Goal: Task Accomplishment & Management: Manage account settings

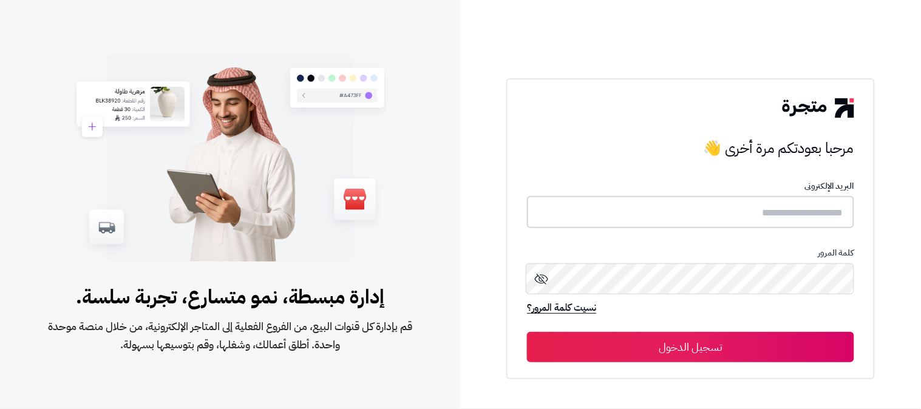
click at [797, 212] on input "text" at bounding box center [690, 212] width 327 height 32
type input "******"
click at [527, 331] on button "تسجيل الدخول" at bounding box center [690, 346] width 327 height 30
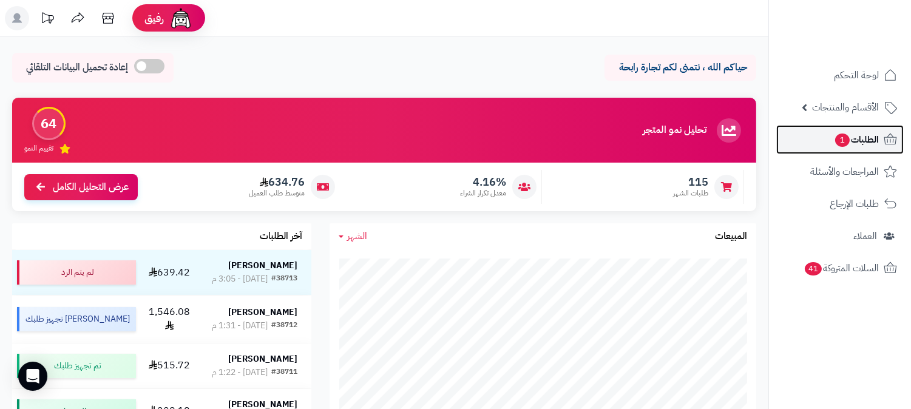
click at [839, 135] on span "1" at bounding box center [842, 140] width 15 height 13
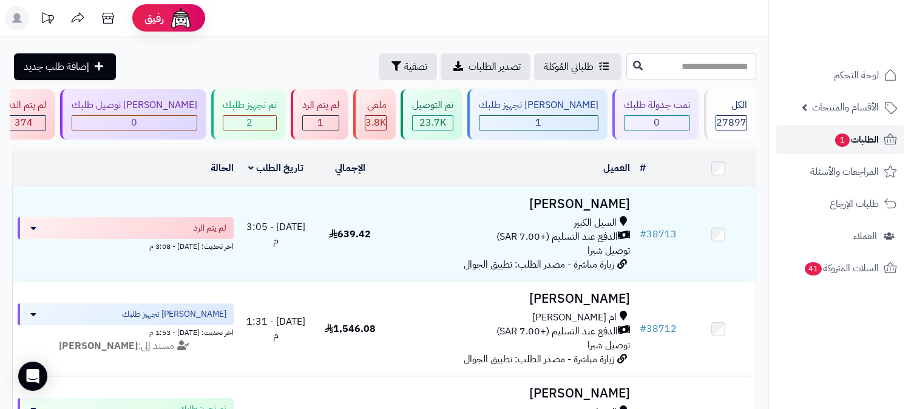
click at [834, 132] on span "الطلبات 1" at bounding box center [856, 139] width 45 height 17
click at [862, 147] on span "الطلبات 1" at bounding box center [856, 139] width 45 height 17
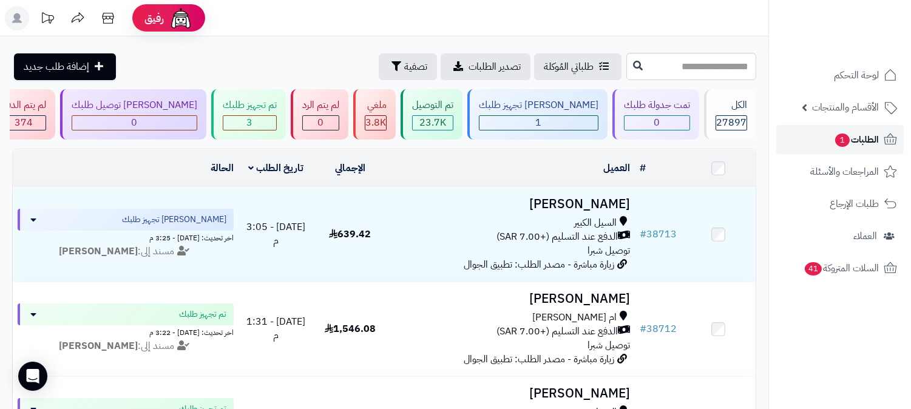
click at [859, 141] on span "الطلبات 1" at bounding box center [856, 139] width 45 height 17
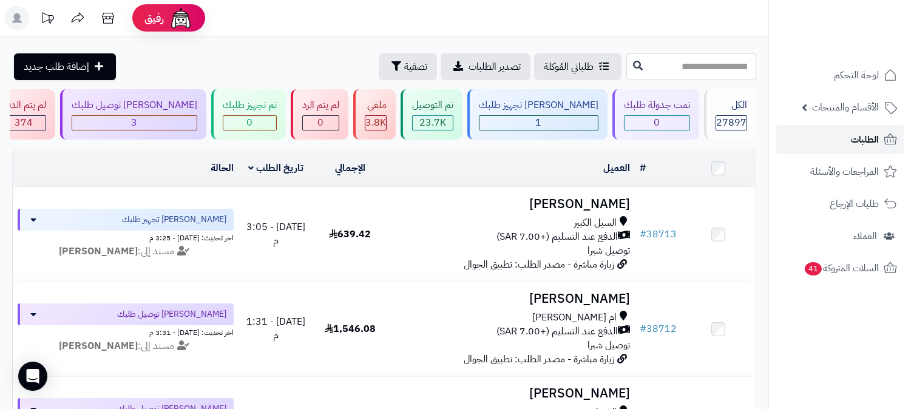
click at [830, 142] on link "الطلبات" at bounding box center [839, 139] width 127 height 29
click at [848, 143] on link "الطلبات" at bounding box center [839, 139] width 127 height 29
click at [875, 136] on span "الطلبات" at bounding box center [865, 139] width 28 height 17
click at [847, 140] on link "الطلبات" at bounding box center [839, 139] width 127 height 29
click at [832, 142] on link "الطلبات" at bounding box center [839, 139] width 127 height 29
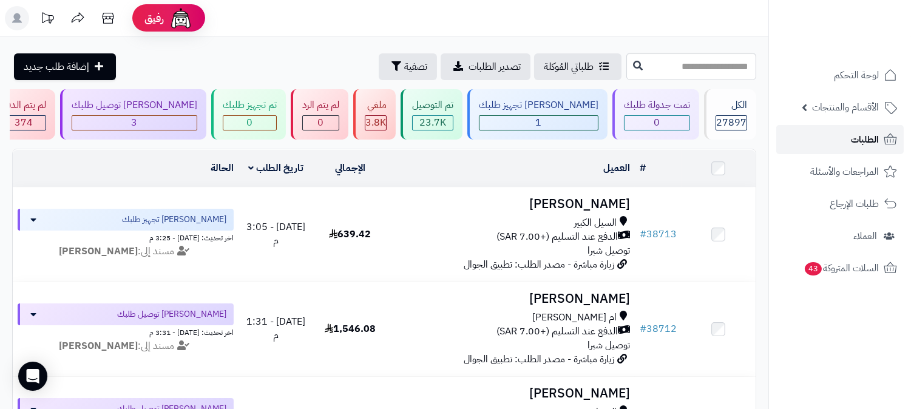
click at [860, 142] on span "الطلبات" at bounding box center [865, 139] width 28 height 17
click at [571, 129] on div "1" at bounding box center [538, 123] width 118 height 14
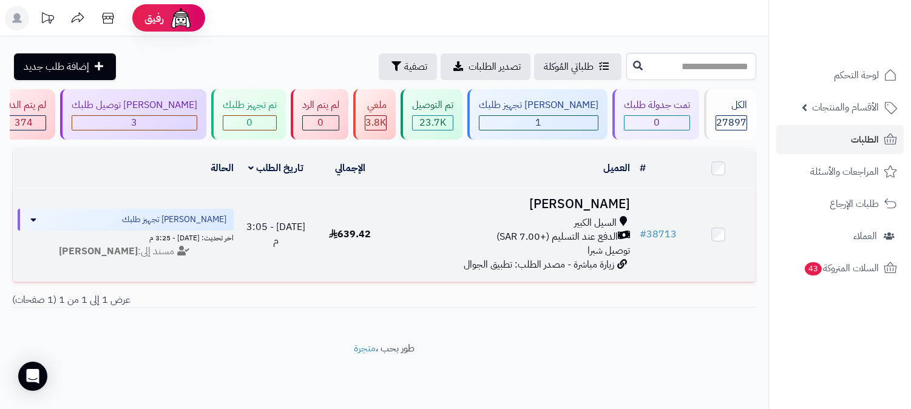
click at [598, 223] on span "السيل الكبير" at bounding box center [595, 223] width 42 height 14
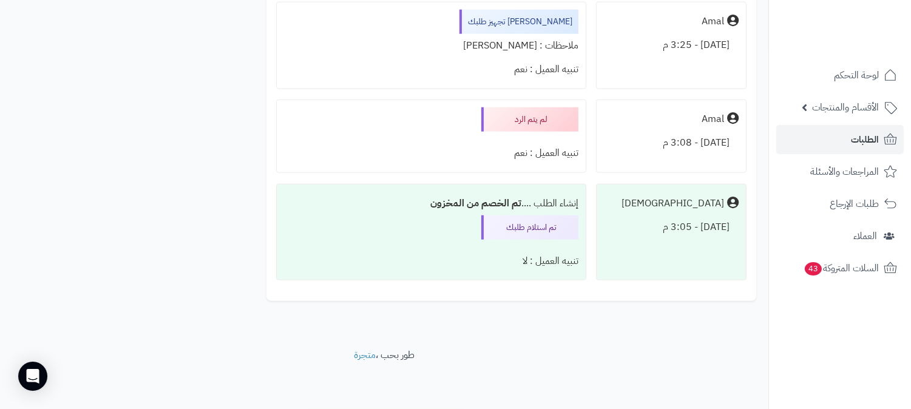
scroll to position [2410, 0]
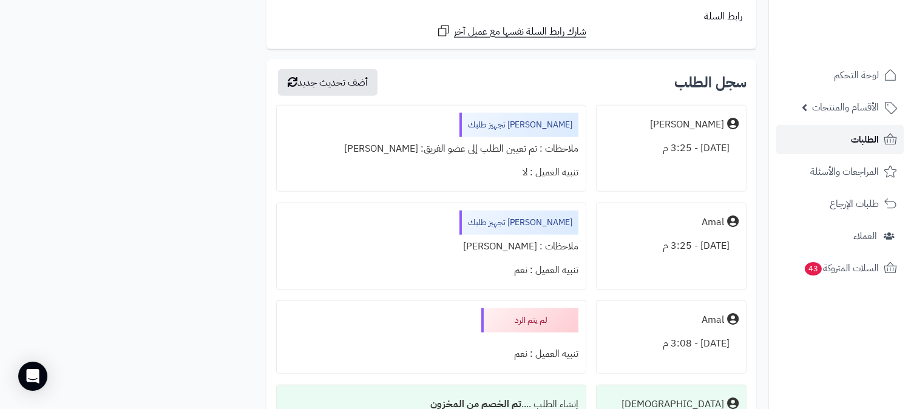
click at [845, 144] on link "الطلبات" at bounding box center [839, 139] width 127 height 29
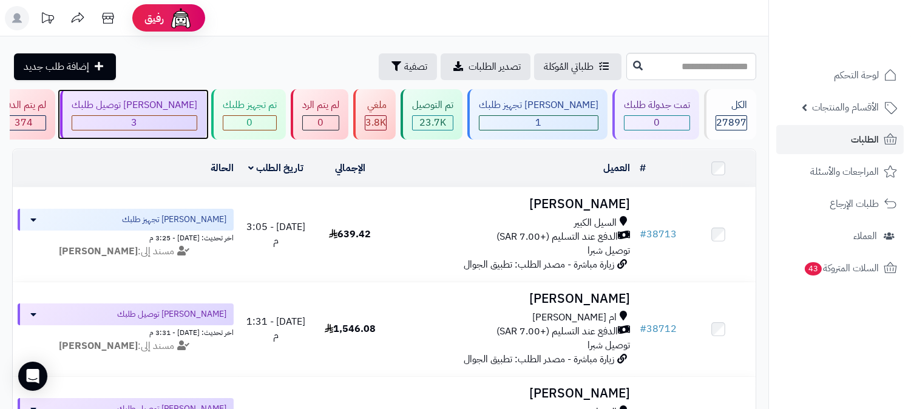
click at [197, 126] on div "3" at bounding box center [134, 123] width 124 height 14
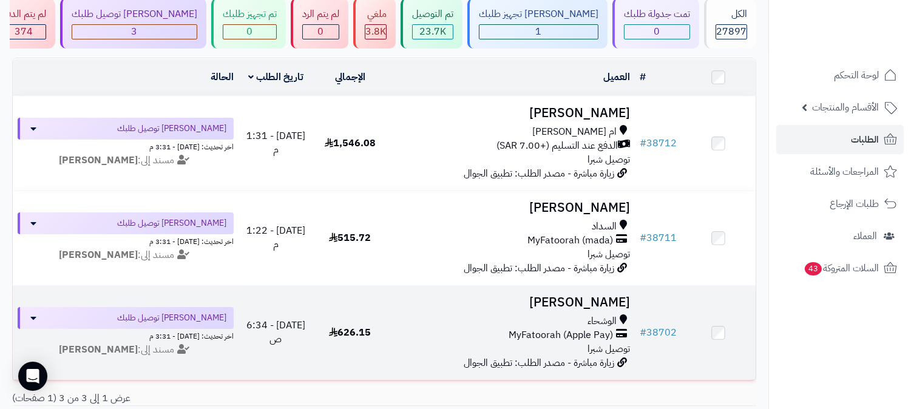
scroll to position [67, 0]
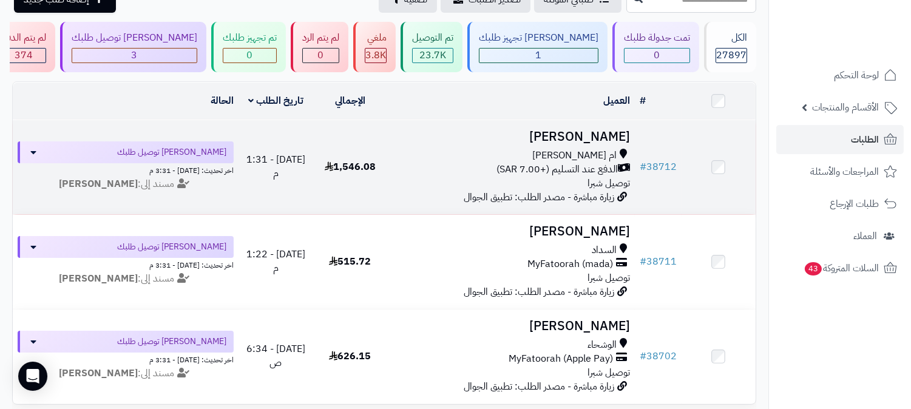
click at [576, 163] on span "الدفع عند التسليم (+7.00 SAR)" at bounding box center [556, 170] width 121 height 14
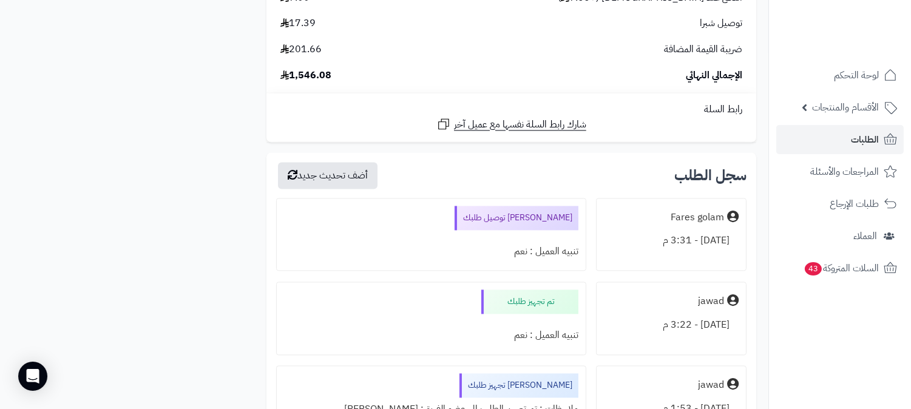
scroll to position [4450, 0]
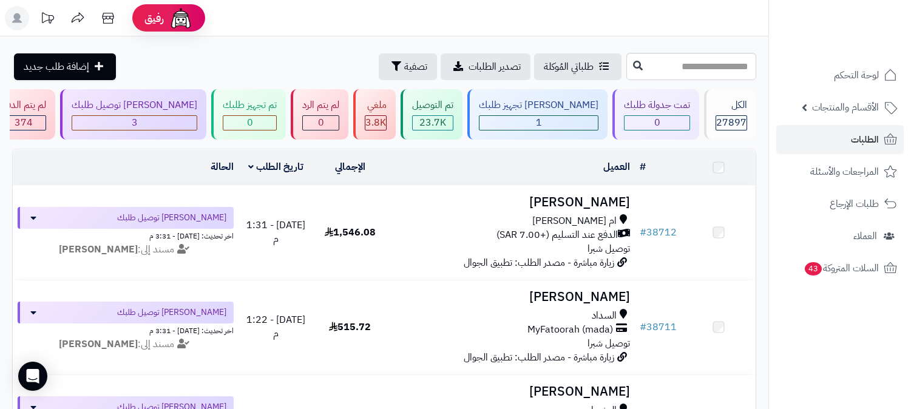
scroll to position [191, 0]
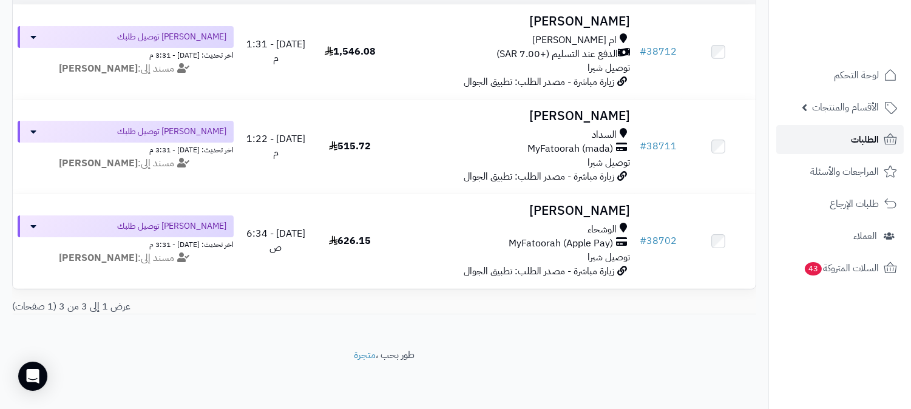
click at [854, 140] on span "الطلبات" at bounding box center [865, 139] width 28 height 17
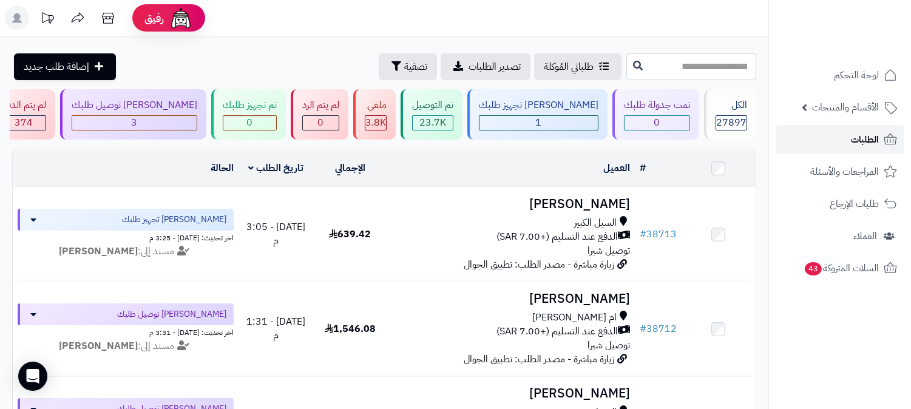
click at [852, 141] on span "الطلبات" at bounding box center [865, 139] width 28 height 17
click at [859, 138] on span "الطلبات" at bounding box center [865, 139] width 28 height 17
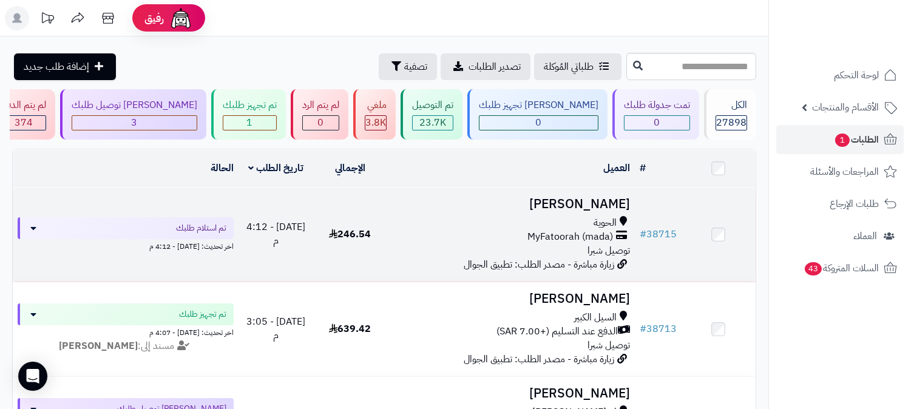
click at [581, 226] on div "الحوية" at bounding box center [511, 223] width 238 height 14
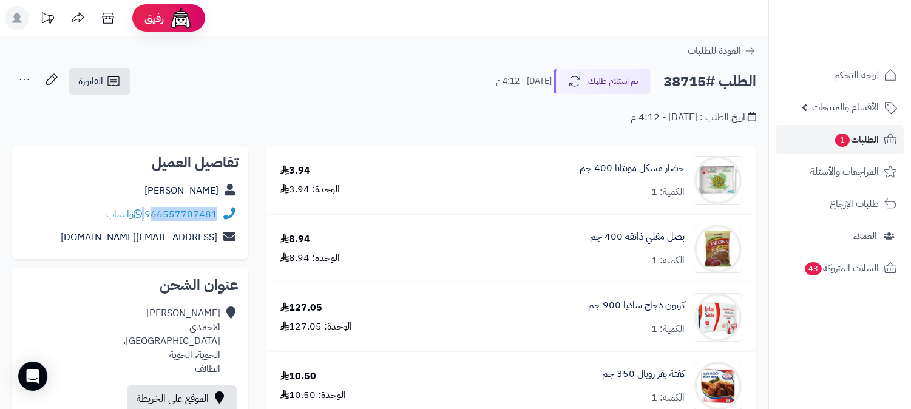
drag, startPoint x: 146, startPoint y: 214, endPoint x: 154, endPoint y: 214, distance: 8.5
click at [154, 214] on div "966557707481 واتساب" at bounding box center [161, 215] width 111 height 14
copy div "66557707481"
click at [330, 98] on div "تاريخ الطلب : اليوم - 4:12 م" at bounding box center [384, 110] width 744 height 29
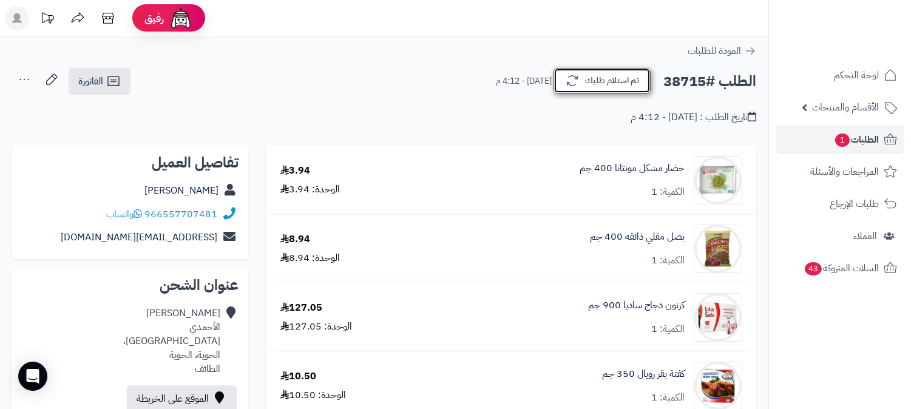
click at [598, 77] on button "تم استلام طلبك" at bounding box center [601, 80] width 97 height 25
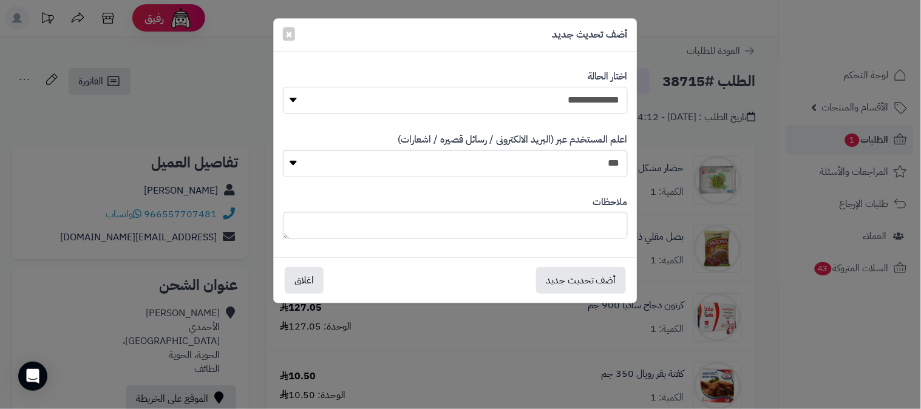
click at [578, 99] on select "**********" at bounding box center [455, 100] width 345 height 27
select select "*"
click at [283, 87] on select "**********" at bounding box center [455, 100] width 345 height 27
click at [593, 221] on textarea at bounding box center [455, 225] width 345 height 27
type textarea "****"
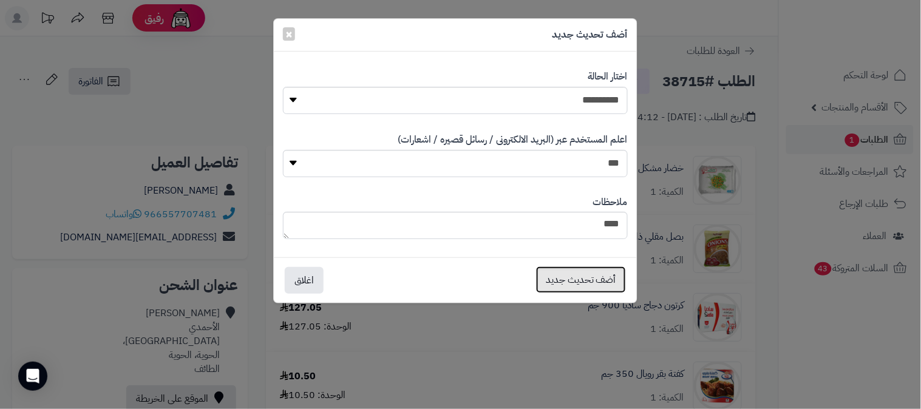
click at [578, 283] on button "أضف تحديث جديد" at bounding box center [581, 279] width 90 height 27
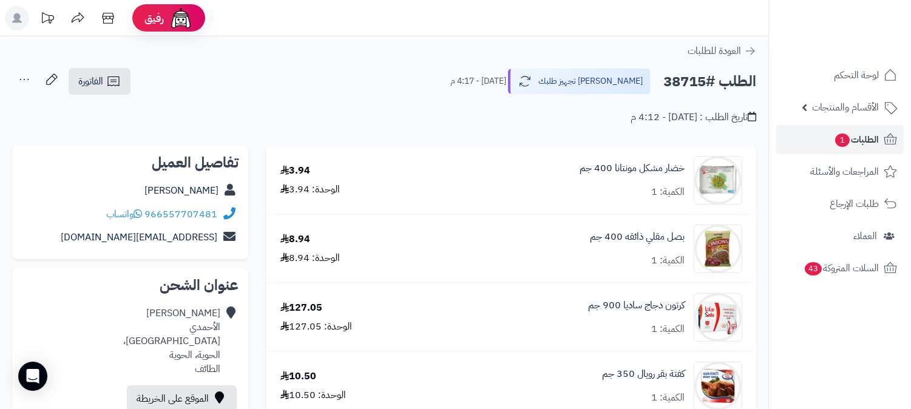
click at [27, 79] on icon at bounding box center [24, 79] width 24 height 24
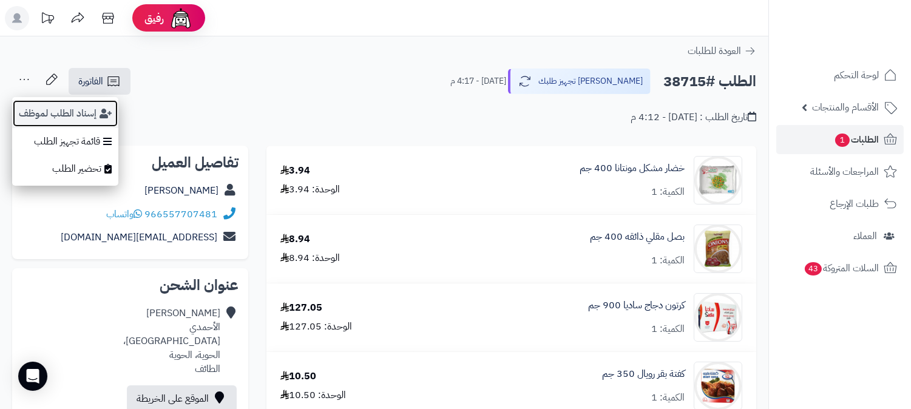
click at [62, 111] on button "إسناد الطلب لموظف" at bounding box center [65, 114] width 106 height 28
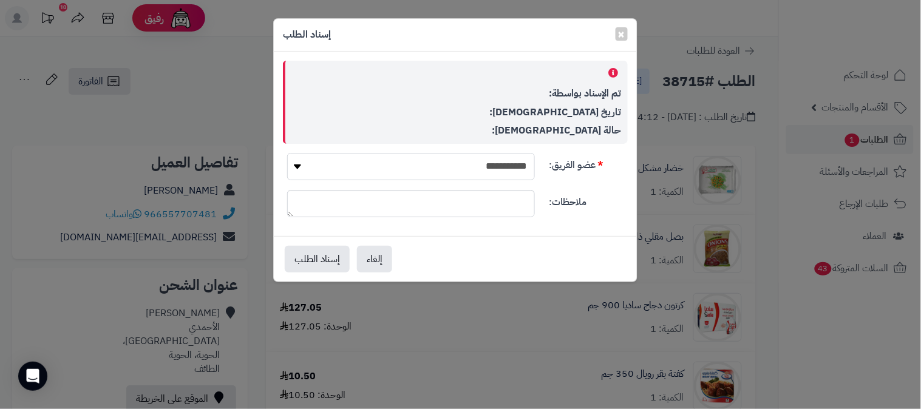
click at [439, 161] on select "**********" at bounding box center [411, 166] width 248 height 27
select select "**"
click at [287, 153] on select "**********" at bounding box center [411, 166] width 248 height 27
click at [318, 253] on button "إسناد الطلب" at bounding box center [317, 258] width 65 height 27
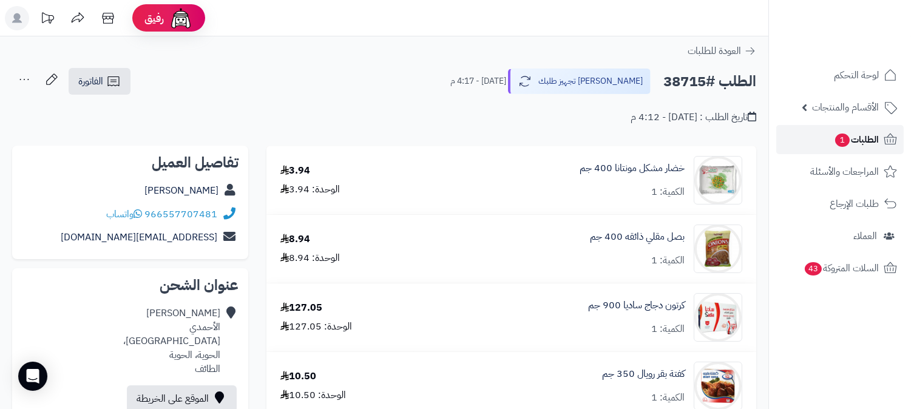
click at [838, 140] on span "1" at bounding box center [842, 141] width 15 height 14
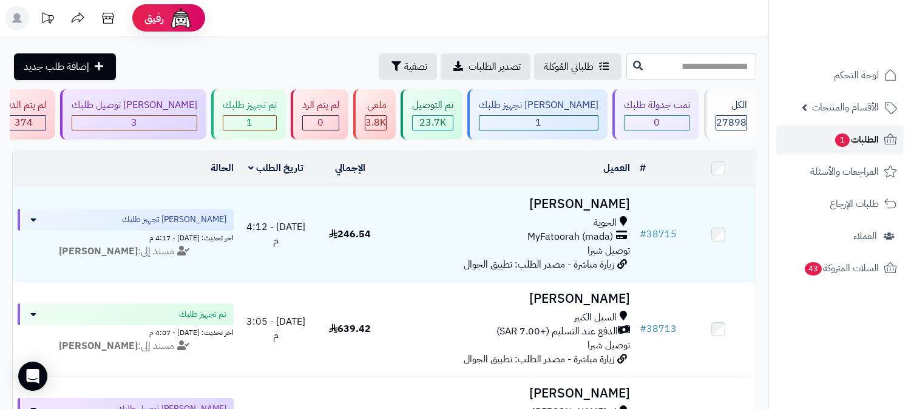
click at [834, 140] on span "الطلبات 1" at bounding box center [856, 139] width 45 height 17
click at [858, 140] on span "الطلبات 1" at bounding box center [856, 139] width 45 height 17
click at [866, 137] on span "الطلبات 1" at bounding box center [856, 139] width 45 height 17
click at [864, 137] on span "الطلبات 1" at bounding box center [856, 139] width 45 height 17
click at [856, 141] on span "الطلبات 1" at bounding box center [856, 139] width 45 height 17
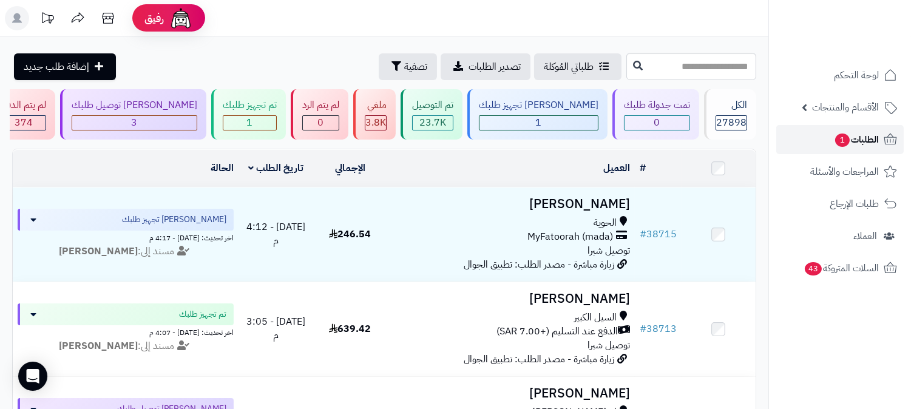
click at [856, 141] on span "الطلبات 1" at bounding box center [856, 139] width 45 height 17
click at [836, 134] on span "1" at bounding box center [842, 140] width 15 height 13
click at [883, 128] on link "الطلبات 1" at bounding box center [839, 139] width 127 height 29
click at [840, 137] on span "1" at bounding box center [842, 141] width 15 height 14
click at [831, 130] on link "الطلبات" at bounding box center [839, 139] width 127 height 29
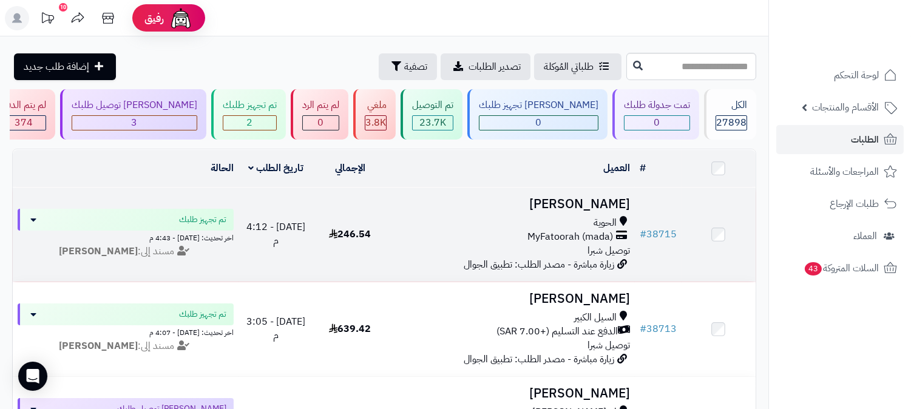
click at [580, 220] on div "الحوية" at bounding box center [511, 223] width 238 height 14
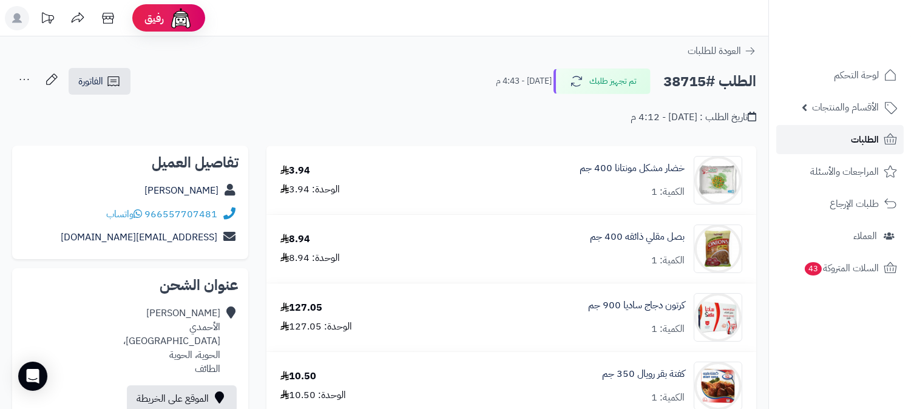
click at [850, 143] on link "الطلبات" at bounding box center [839, 139] width 127 height 29
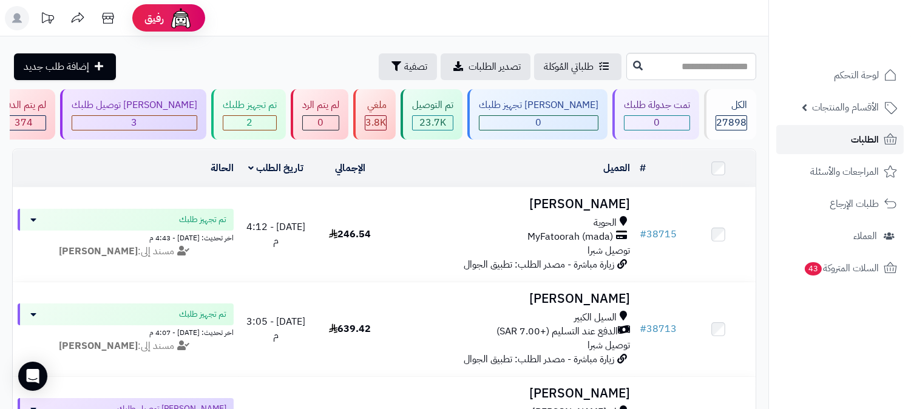
click at [850, 143] on link "الطلبات" at bounding box center [839, 139] width 127 height 29
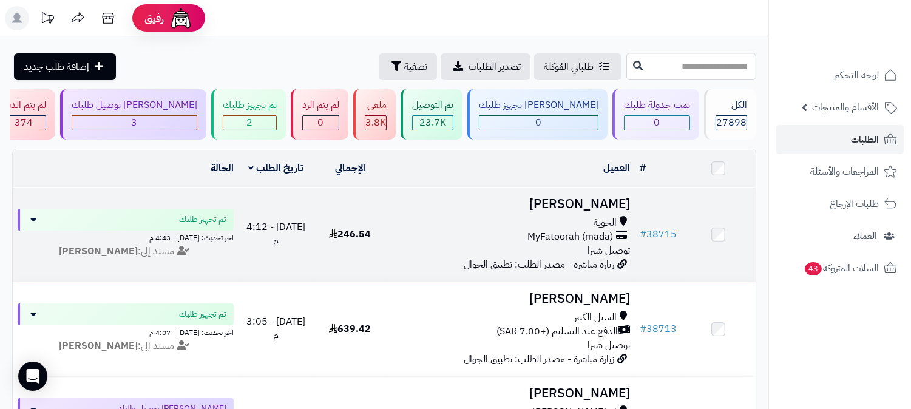
click at [600, 235] on span "MyFatoorah (mada)" at bounding box center [570, 237] width 86 height 14
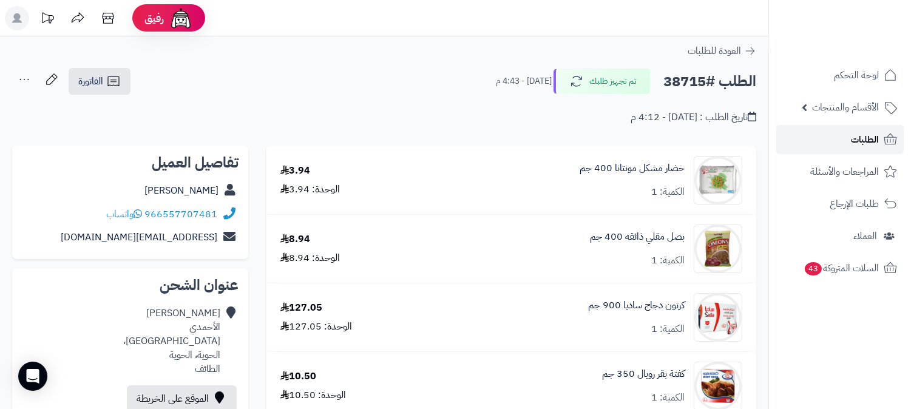
click at [863, 134] on span "الطلبات" at bounding box center [865, 139] width 28 height 17
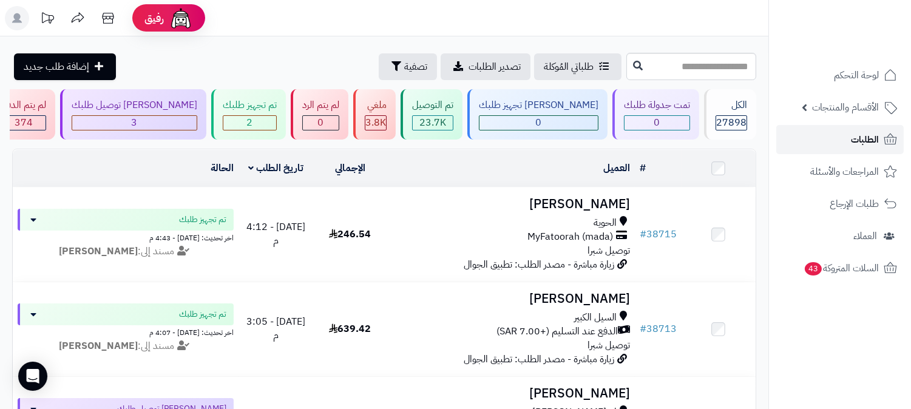
click at [865, 137] on span "الطلبات" at bounding box center [865, 139] width 28 height 17
click at [862, 130] on link "الطلبات" at bounding box center [839, 139] width 127 height 29
click at [871, 127] on link "الطلبات" at bounding box center [839, 139] width 127 height 29
click at [22, 15] on rect at bounding box center [17, 18] width 24 height 24
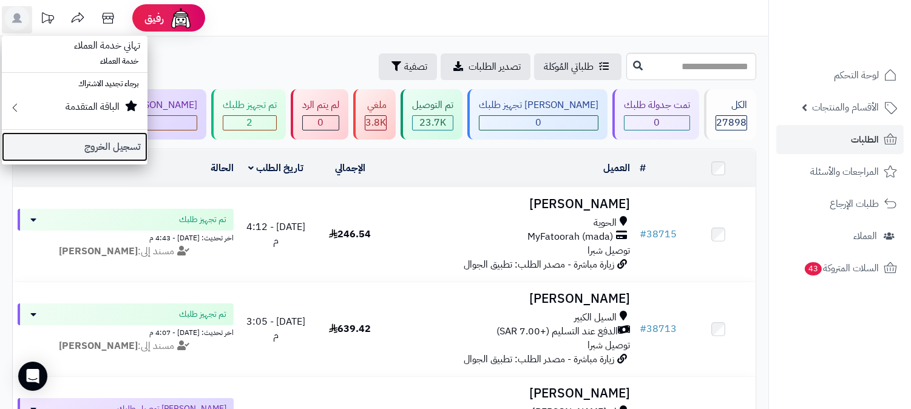
click at [130, 147] on link "تسجيل الخروج" at bounding box center [75, 146] width 146 height 29
